Goal: Task Accomplishment & Management: Manage account settings

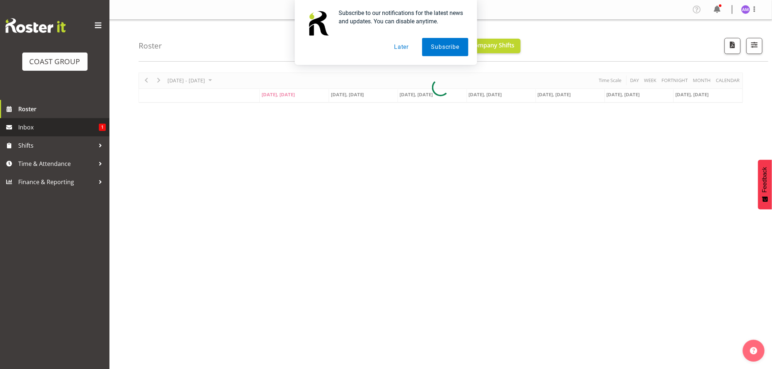
click at [101, 129] on span "1" at bounding box center [102, 127] width 7 height 7
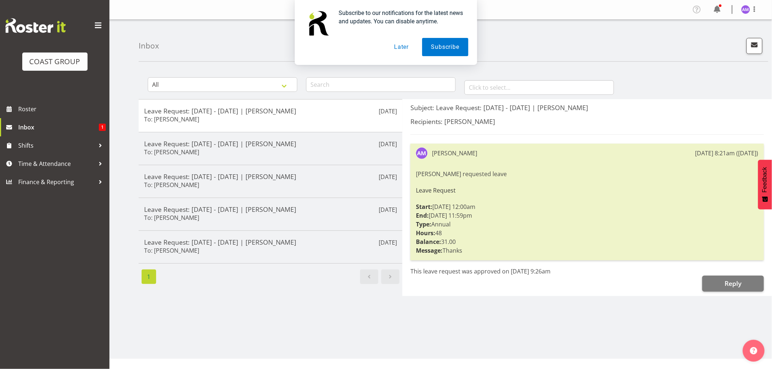
click at [402, 45] on button "Later" at bounding box center [401, 47] width 33 height 18
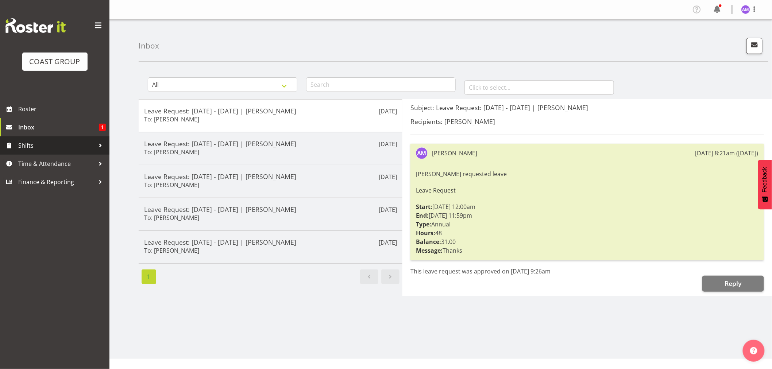
click at [96, 146] on div at bounding box center [100, 145] width 11 height 11
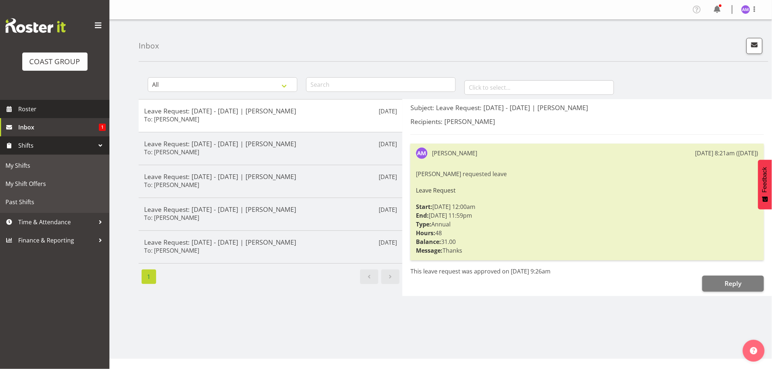
click at [98, 113] on span "Roster" at bounding box center [62, 109] width 88 height 11
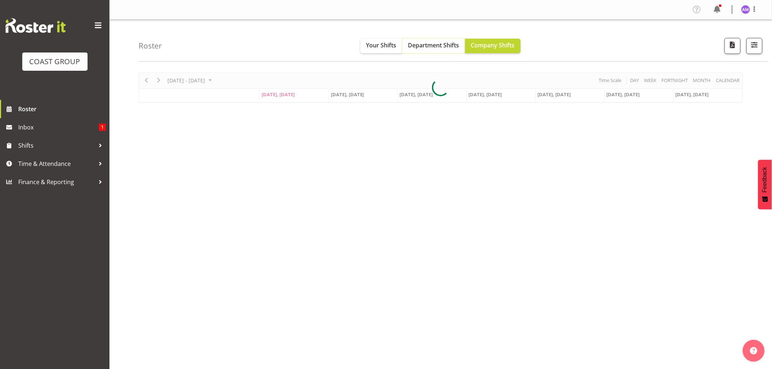
click at [437, 49] on span "Department Shifts" at bounding box center [433, 45] width 51 height 8
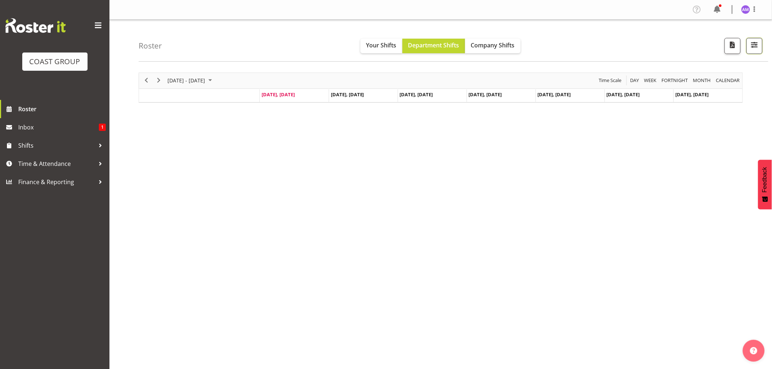
click at [753, 45] on span "button" at bounding box center [754, 44] width 9 height 9
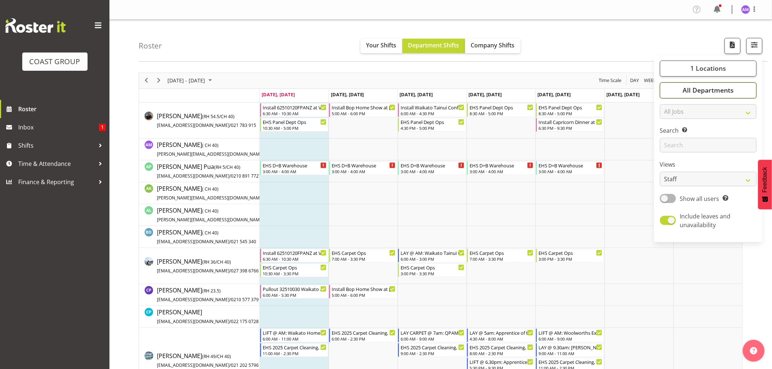
click at [715, 92] on span "All Departments" at bounding box center [708, 90] width 51 height 9
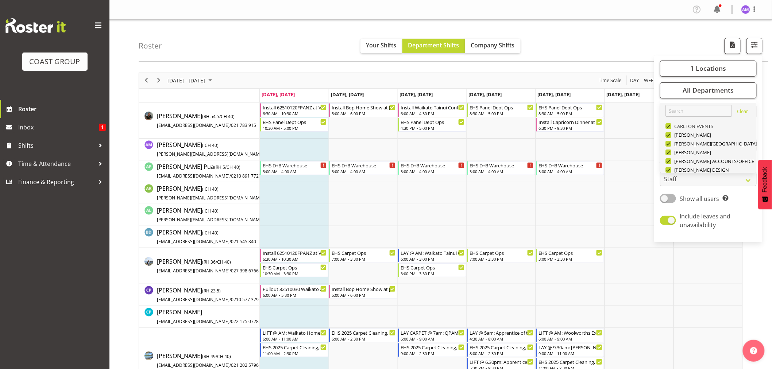
click at [671, 128] on span at bounding box center [669, 126] width 6 height 6
click at [670, 128] on input "CARLTON EVENTS" at bounding box center [668, 126] width 5 height 5
checkbox input "false"
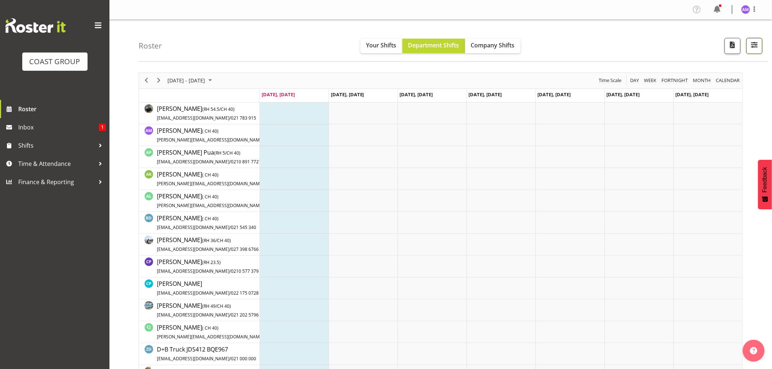
click at [754, 43] on span "button" at bounding box center [754, 44] width 9 height 9
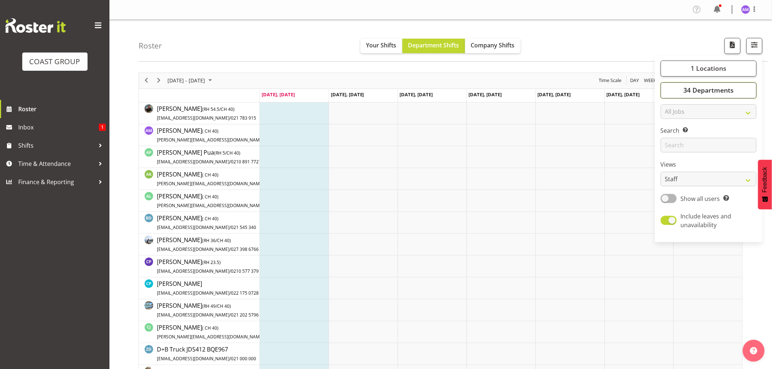
click at [715, 89] on span "34 Departments" at bounding box center [708, 90] width 50 height 9
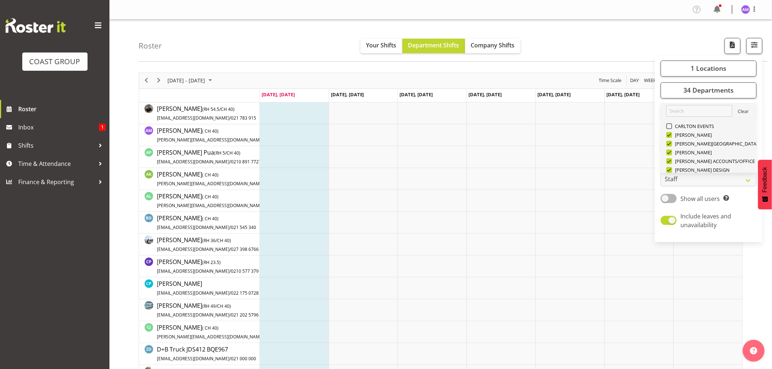
click at [738, 112] on link "Clear" at bounding box center [743, 112] width 11 height 9
click at [668, 136] on span at bounding box center [669, 135] width 6 height 6
click at [668, 136] on input "Carlton Hamilton" at bounding box center [668, 134] width 5 height 5
checkbox input "false"
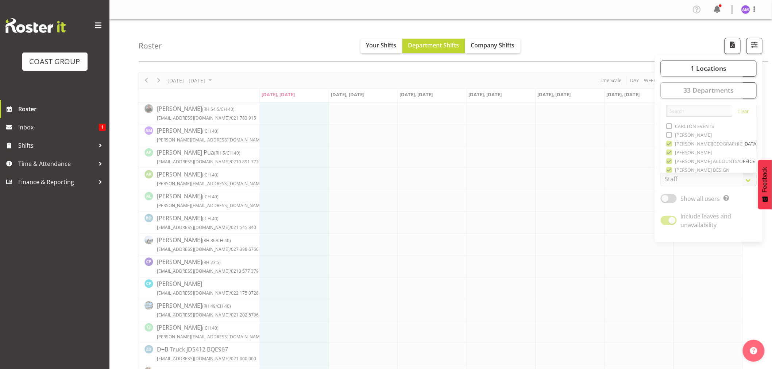
click at [753, 44] on span "button" at bounding box center [754, 44] width 9 height 9
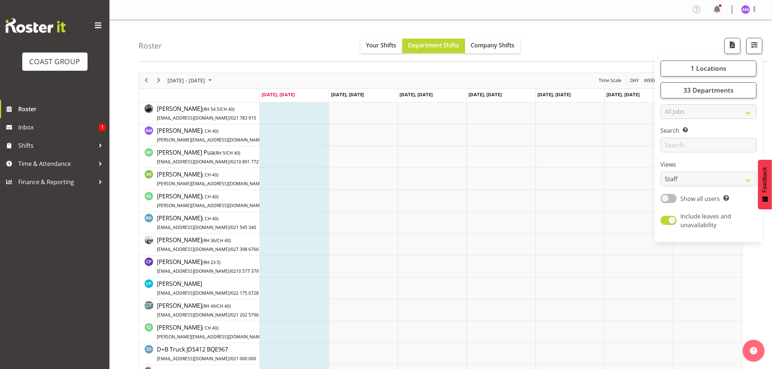
click at [666, 197] on span at bounding box center [669, 198] width 16 height 9
click at [665, 197] on input "Show all users Show only rostered employees" at bounding box center [663, 198] width 5 height 5
checkbox input "true"
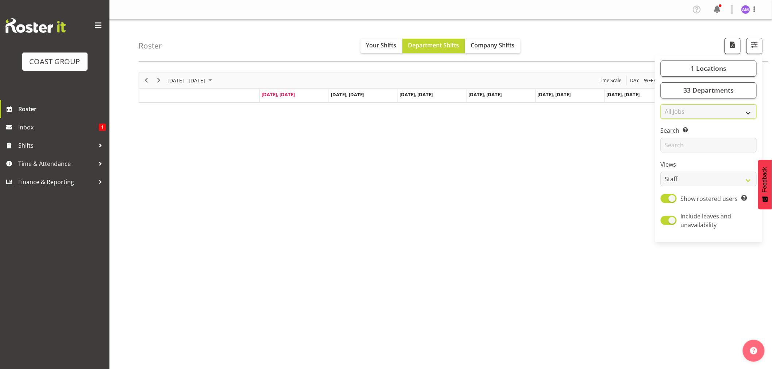
click at [701, 111] on select "All Jobs All Jobs 1 Carlton Events 1 Carlton Hamilton 1 Carlton Wellington 1 EH…" at bounding box center [709, 111] width 96 height 15
drag, startPoint x: 299, startPoint y: 148, endPoint x: 310, endPoint y: 155, distance: 12.8
click at [300, 151] on div "October 06 - 12, 2025 Today Day Week Fortnight Month calendar Month Agenda Time…" at bounding box center [455, 213] width 633 height 292
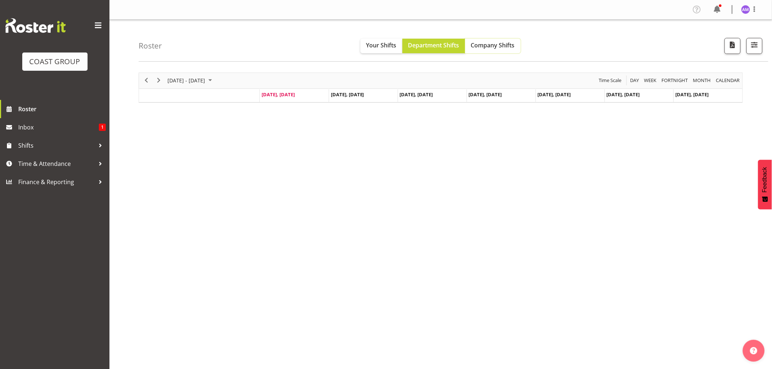
click at [477, 45] on span "Company Shifts" at bounding box center [493, 45] width 44 height 8
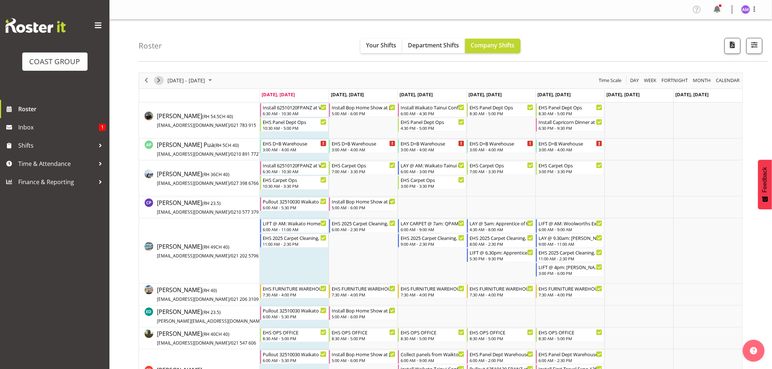
click at [159, 79] on span "Next" at bounding box center [158, 80] width 9 height 9
